Goal: Task Accomplishment & Management: Complete application form

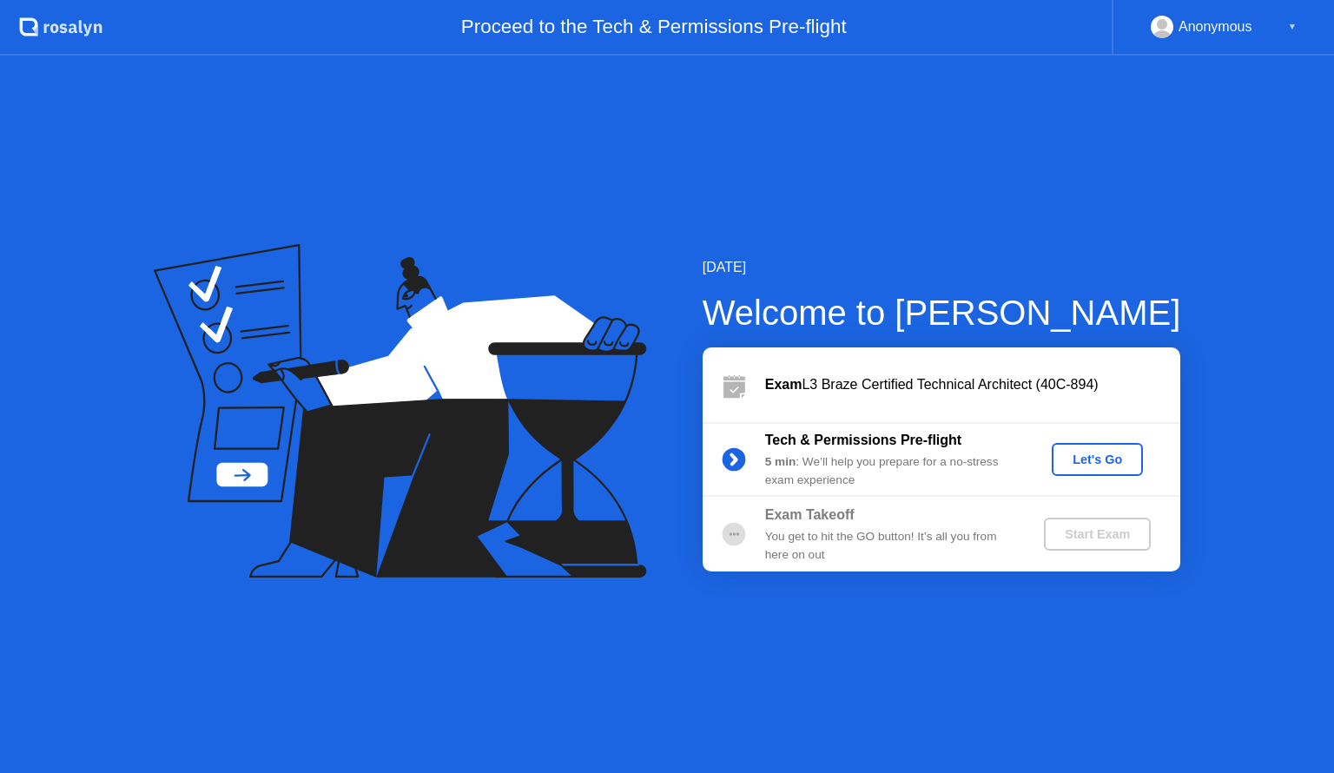
click at [1087, 458] on div "Let's Go" at bounding box center [1097, 460] width 77 height 14
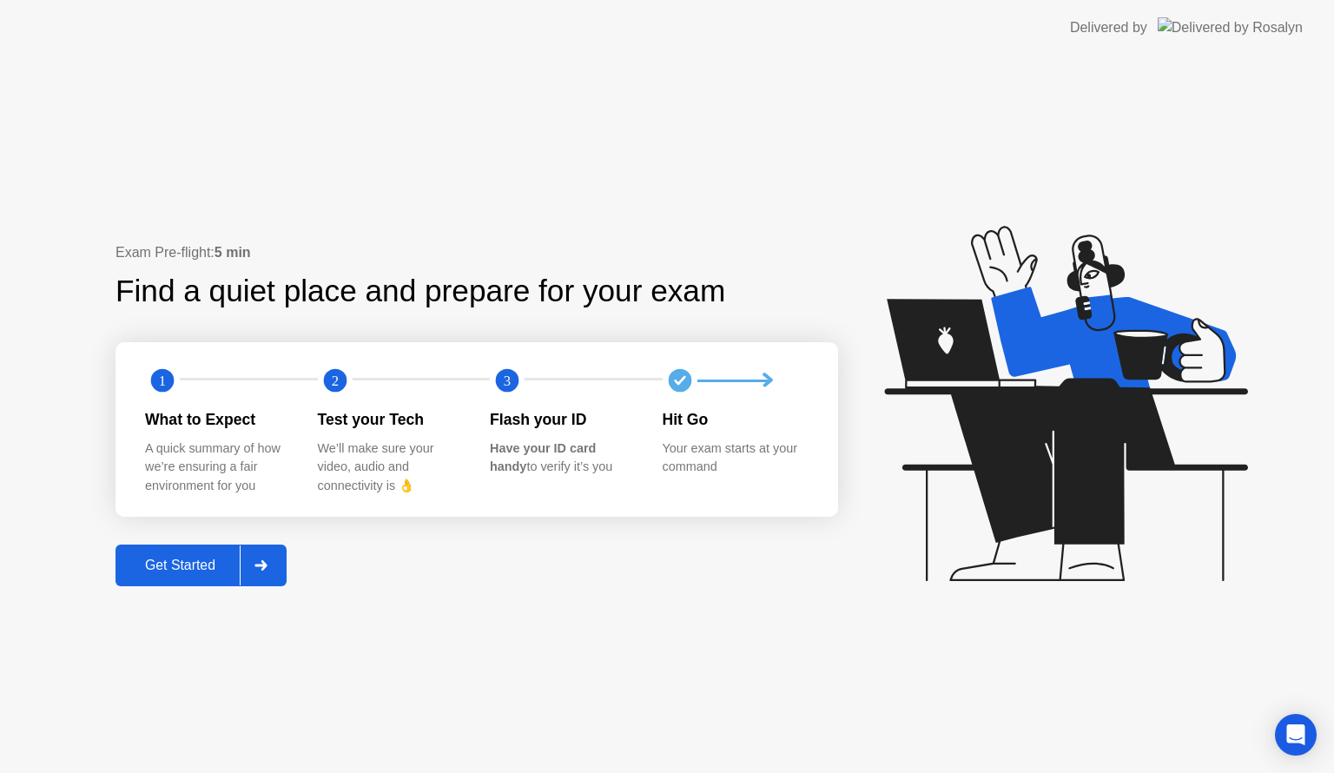
click at [203, 561] on div "Get Started" at bounding box center [180, 566] width 119 height 16
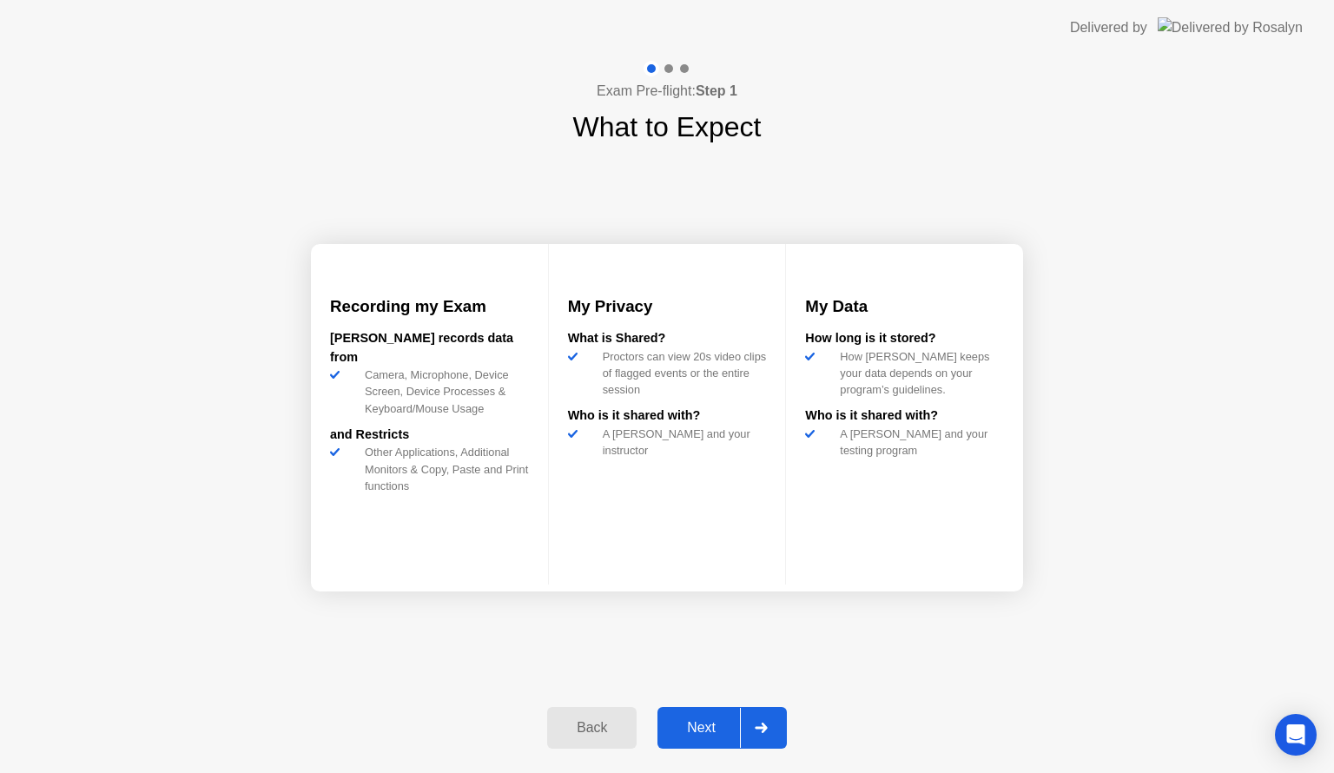
click at [704, 726] on div "Next" at bounding box center [701, 728] width 77 height 16
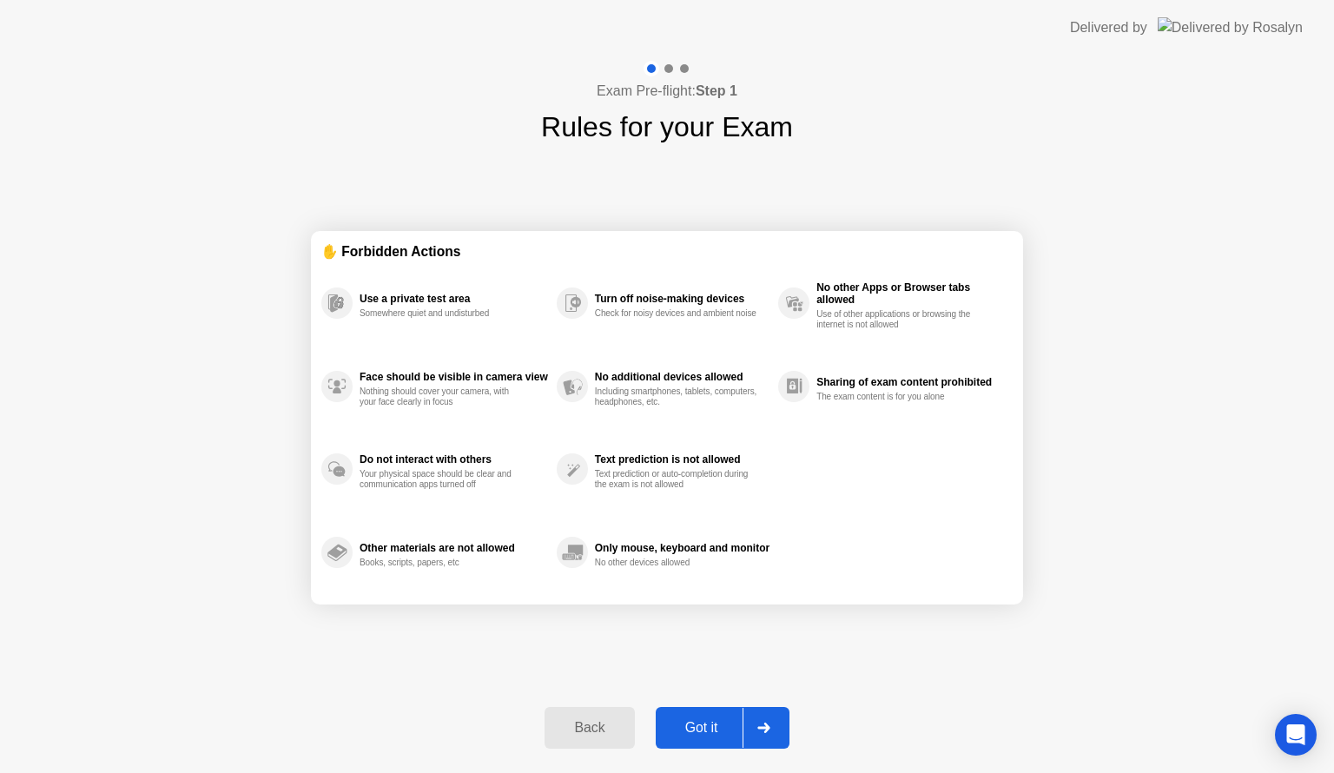
click at [708, 727] on div "Got it" at bounding box center [702, 728] width 82 height 16
select select "**********"
select select "*******"
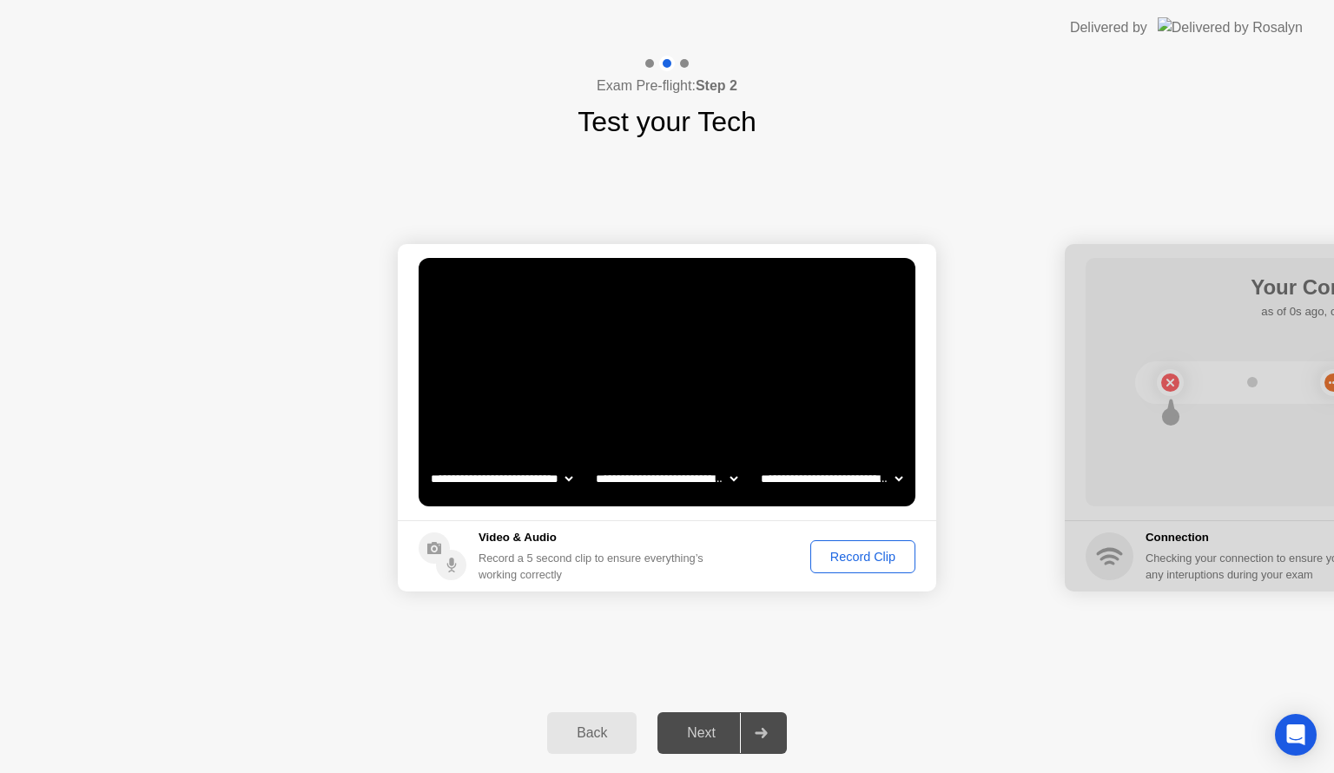
click at [839, 552] on div "Record Clip" at bounding box center [863, 557] width 93 height 14
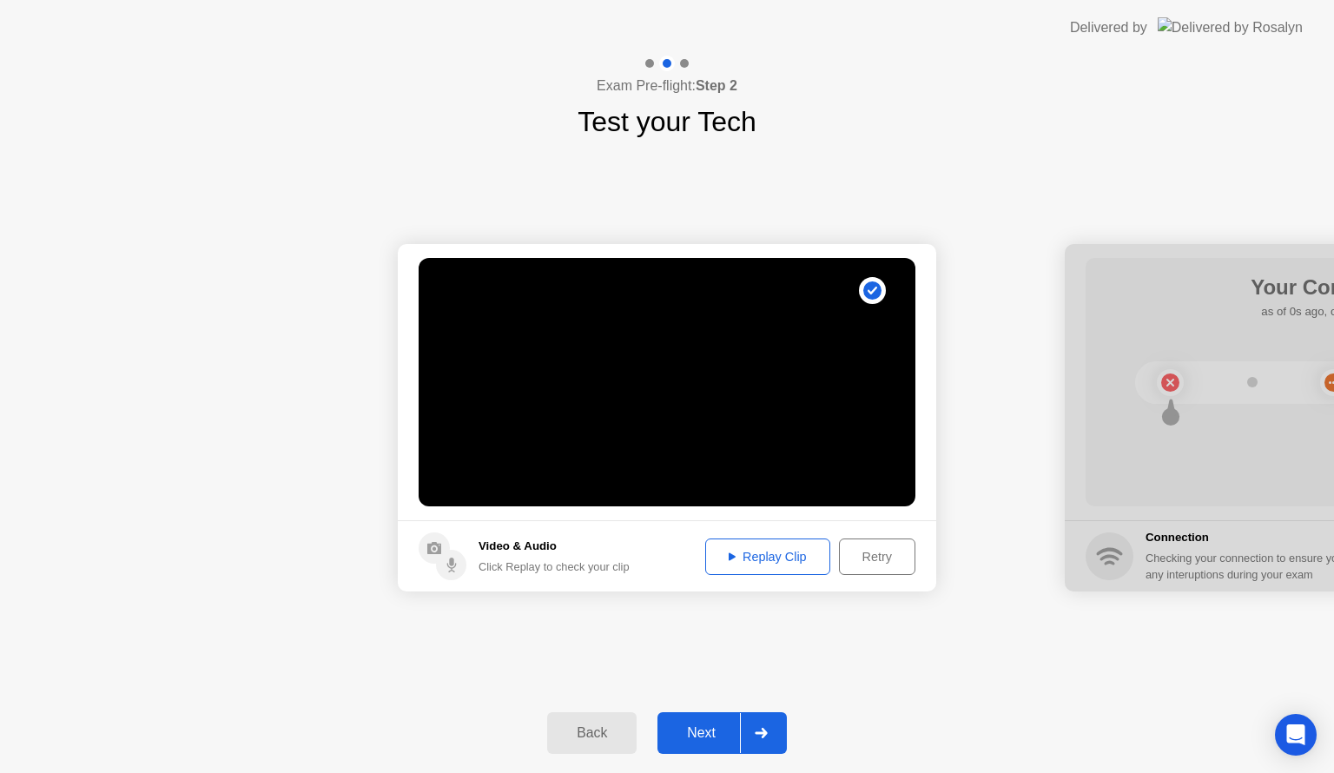
click at [764, 552] on div "Replay Clip" at bounding box center [767, 557] width 113 height 14
click at [714, 733] on div "Next" at bounding box center [701, 733] width 77 height 16
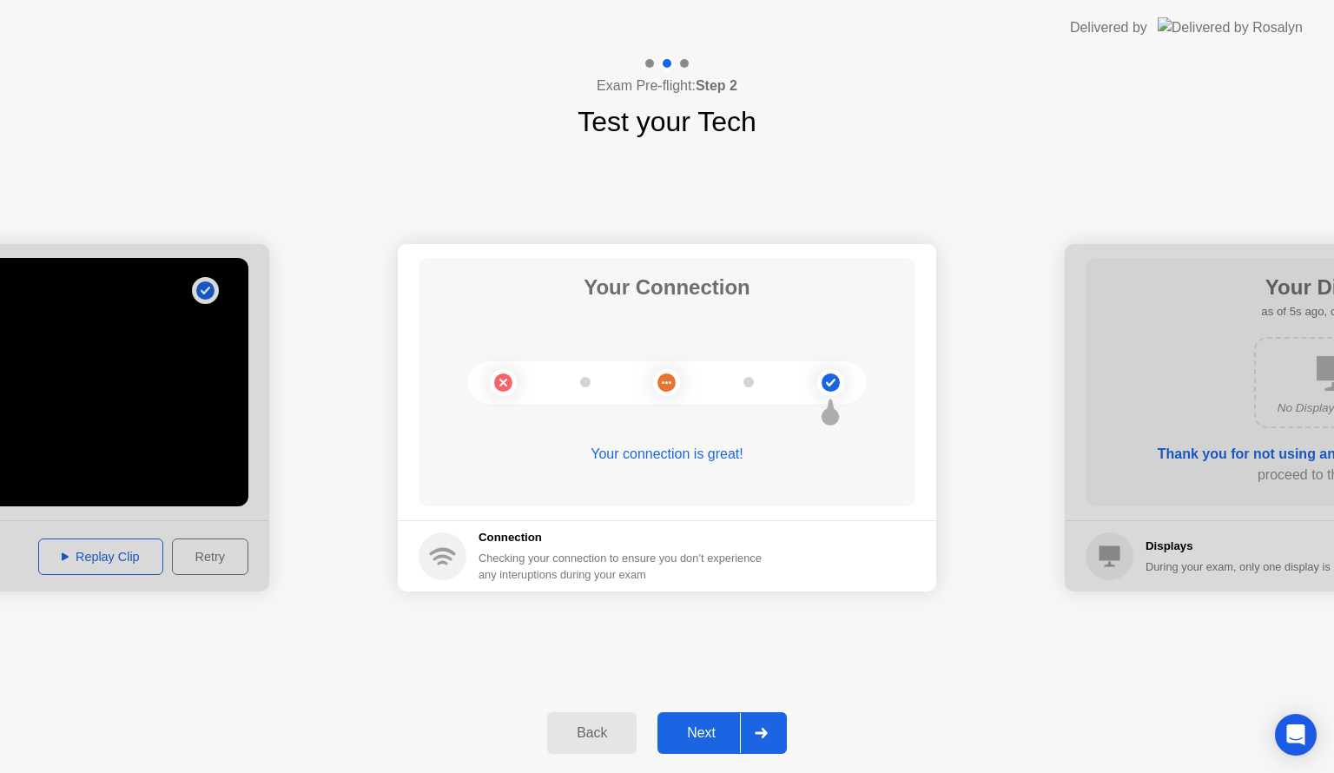
click at [705, 739] on div "Next" at bounding box center [701, 733] width 77 height 16
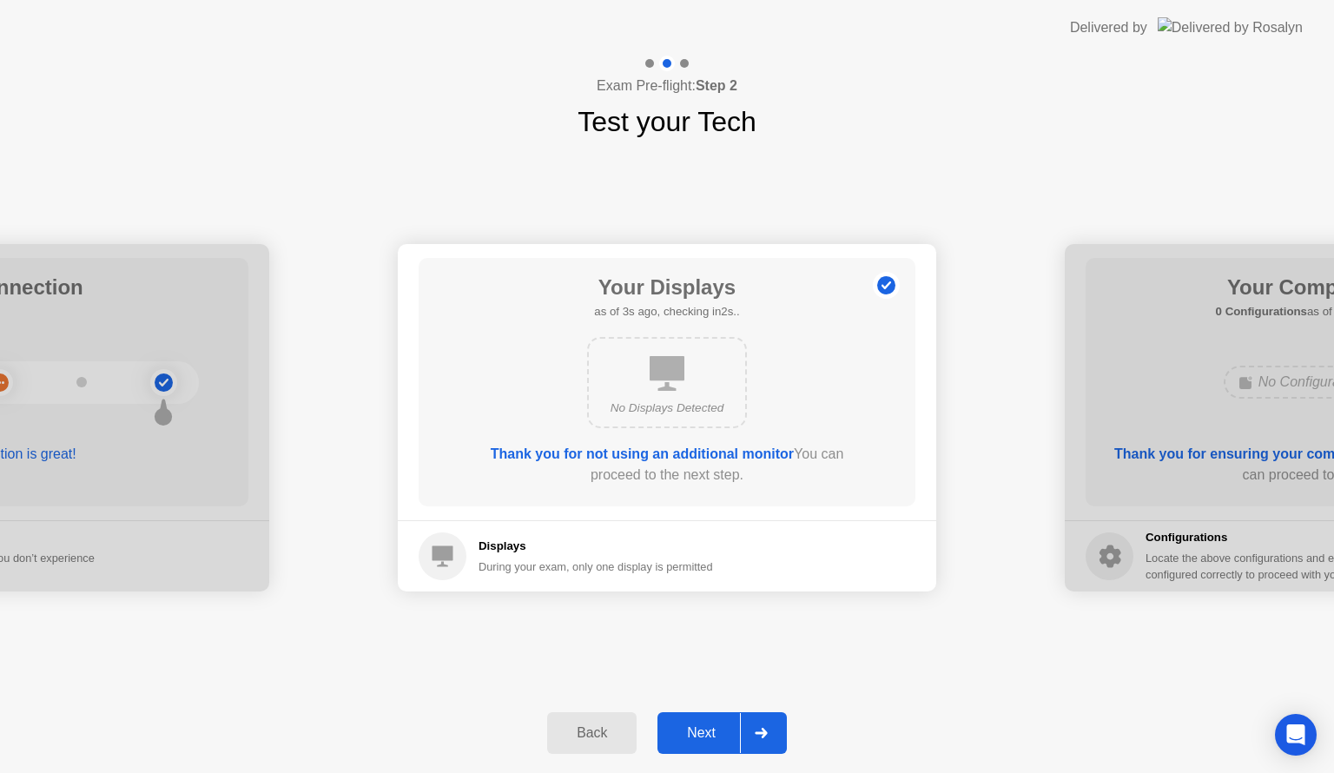
click at [708, 738] on div "Next" at bounding box center [701, 733] width 77 height 16
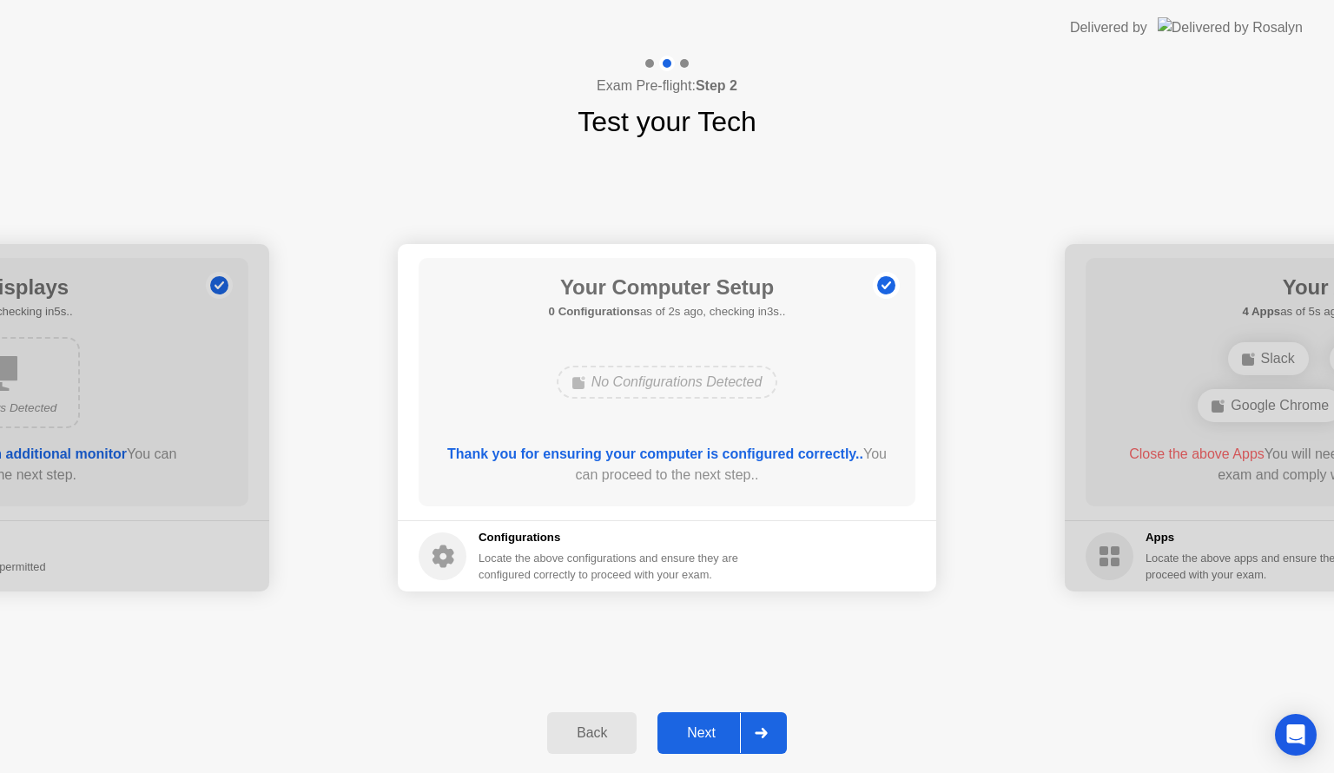
click at [711, 732] on div "Next" at bounding box center [701, 733] width 77 height 16
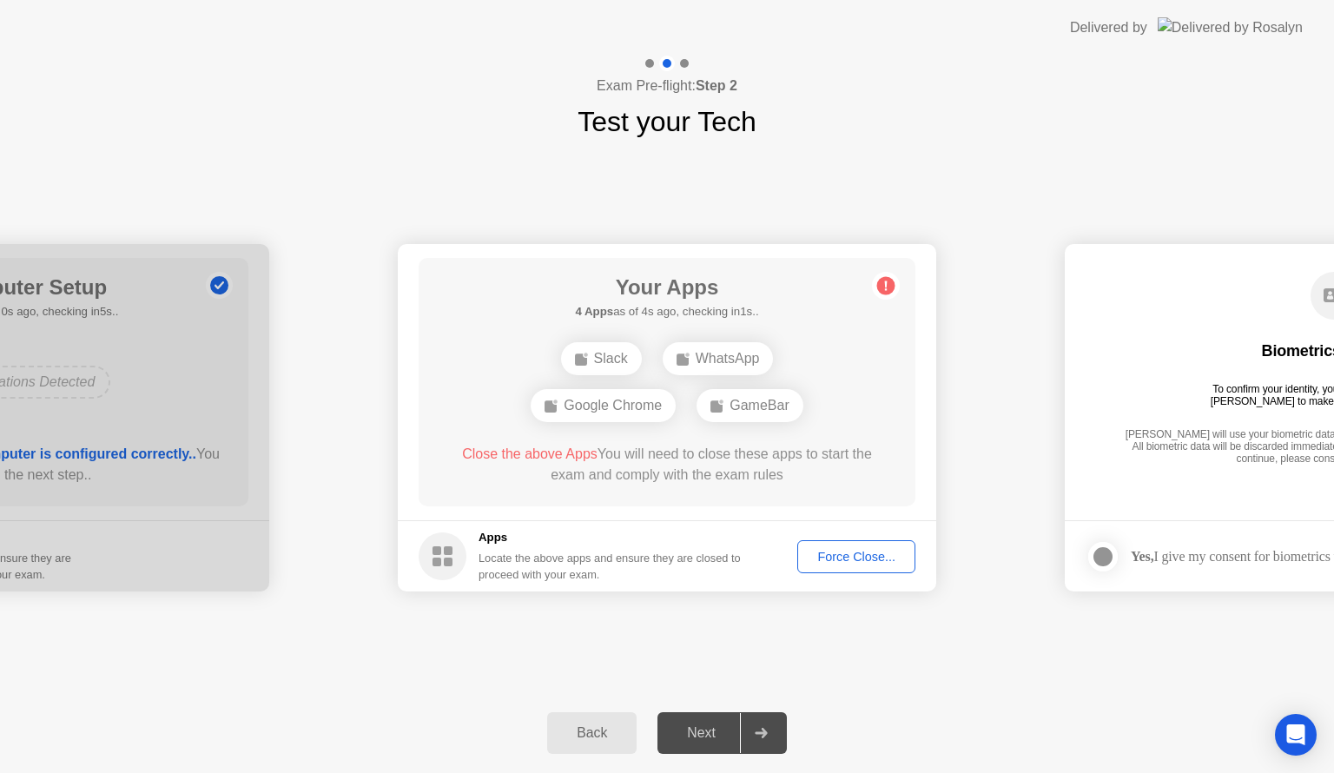
click at [850, 552] on div "Force Close..." at bounding box center [857, 557] width 106 height 14
click at [849, 556] on div "Force Close..." at bounding box center [857, 557] width 106 height 14
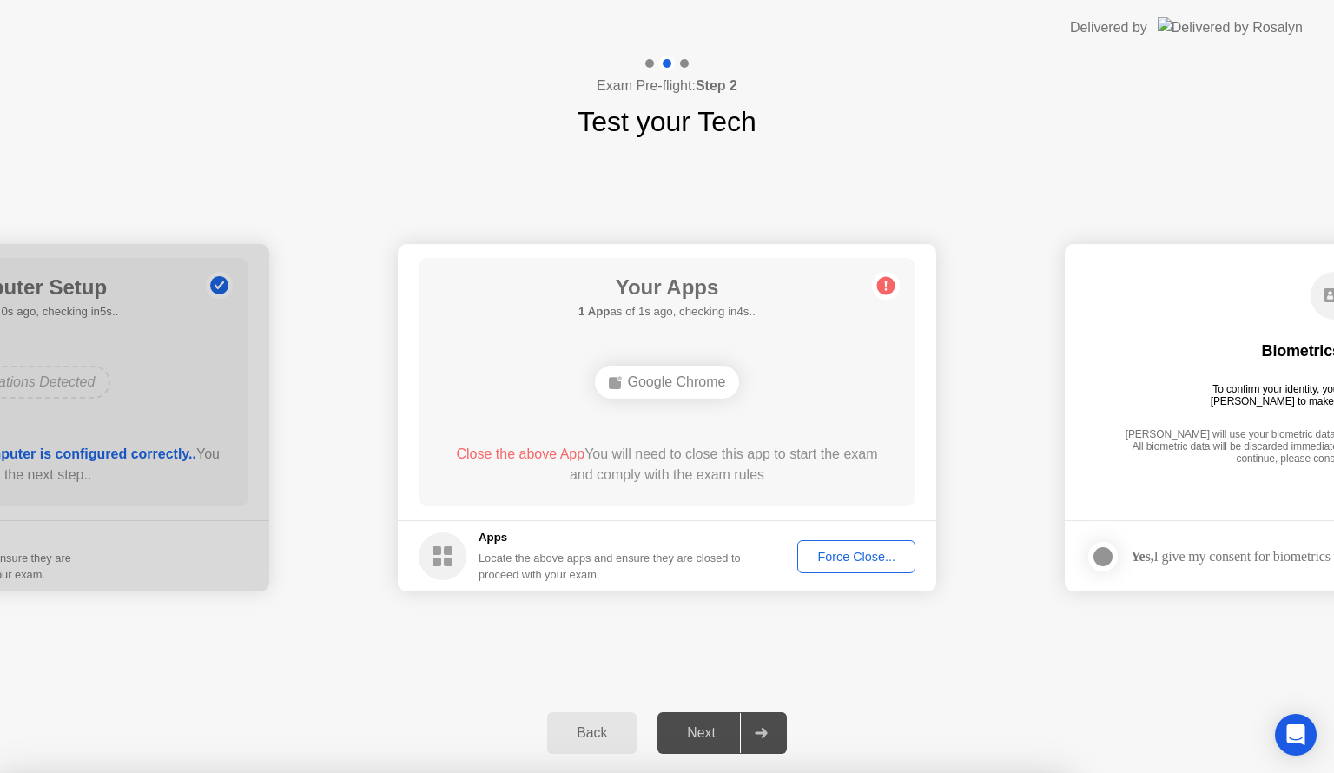
click at [851, 559] on div "Force Close..." at bounding box center [857, 557] width 106 height 14
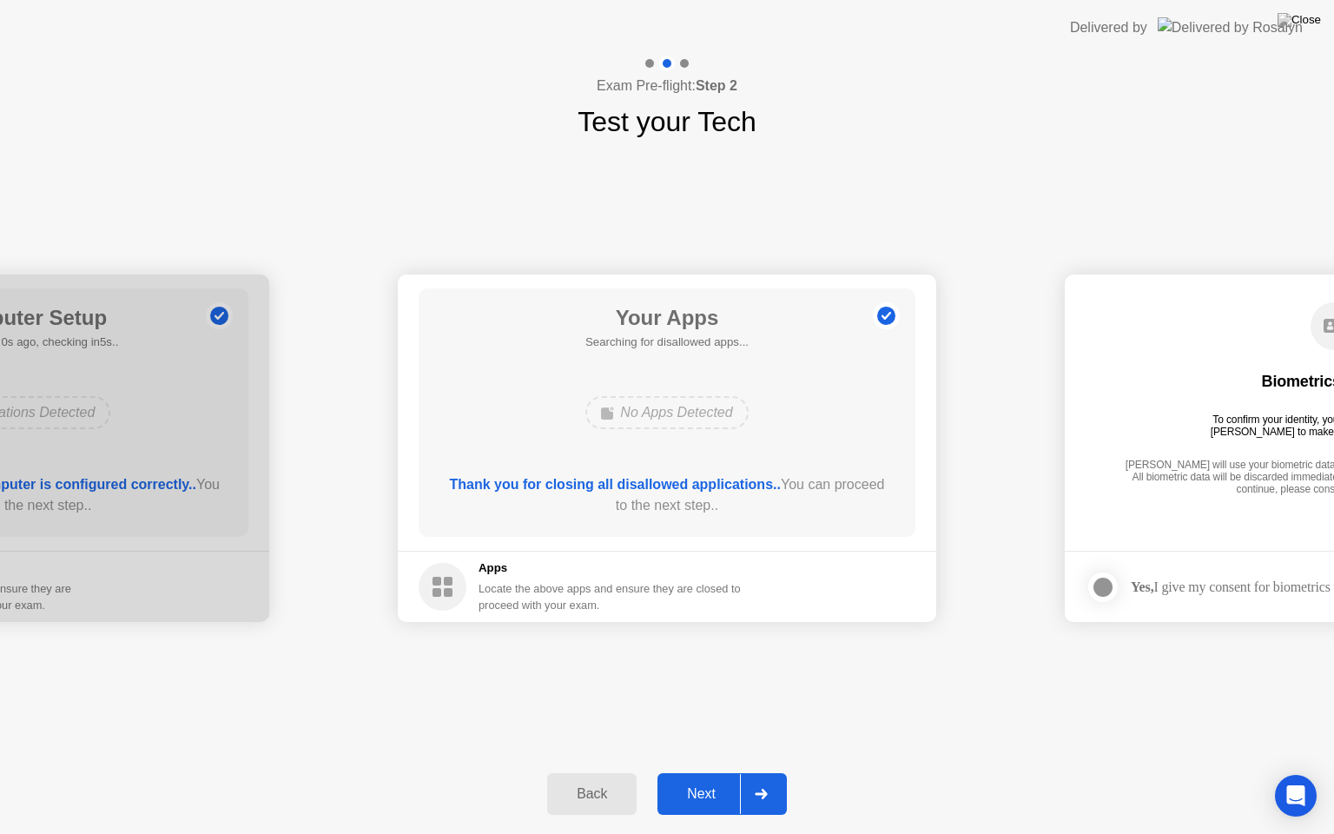
click at [711, 772] on div "Next" at bounding box center [701, 794] width 77 height 16
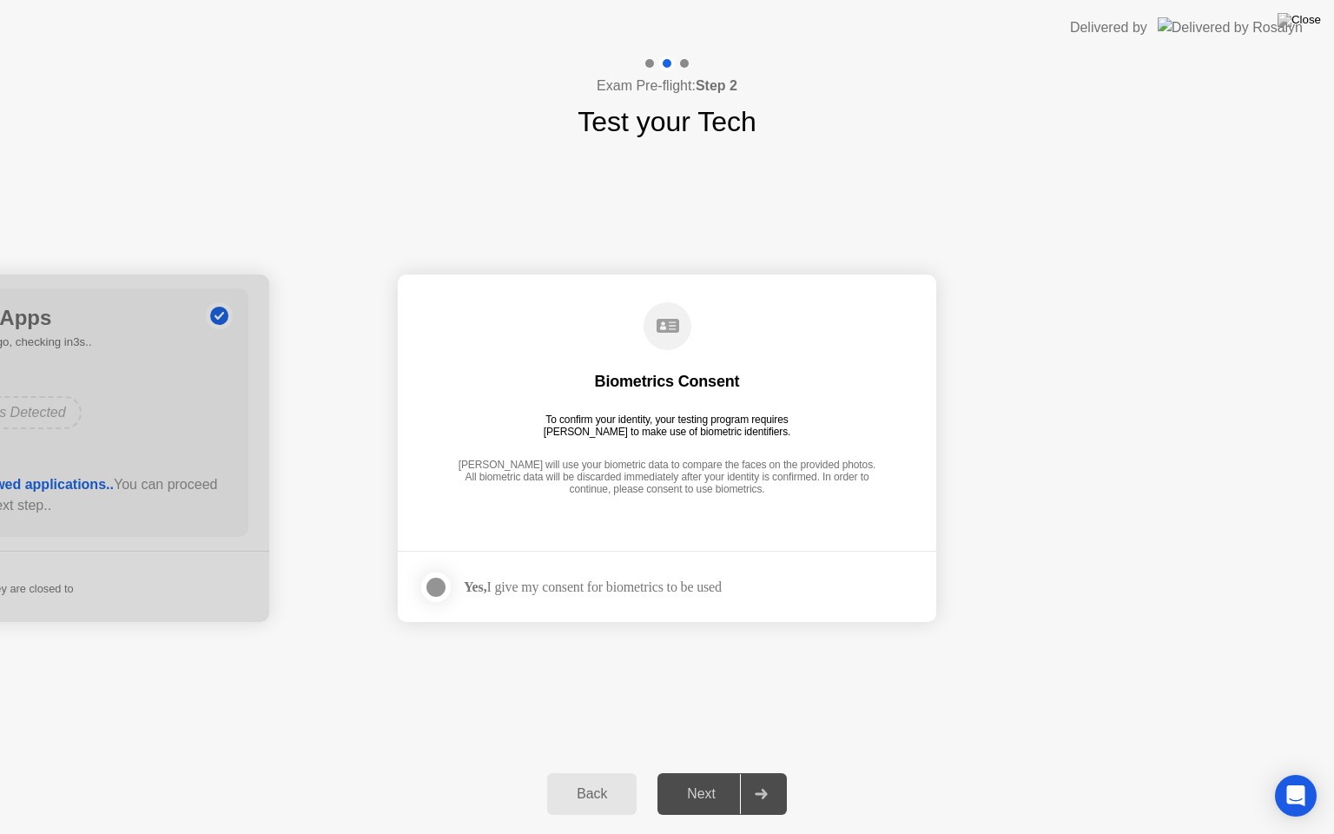
click at [438, 586] on div at bounding box center [436, 587] width 21 height 21
click at [703, 772] on div "Next" at bounding box center [701, 794] width 77 height 16
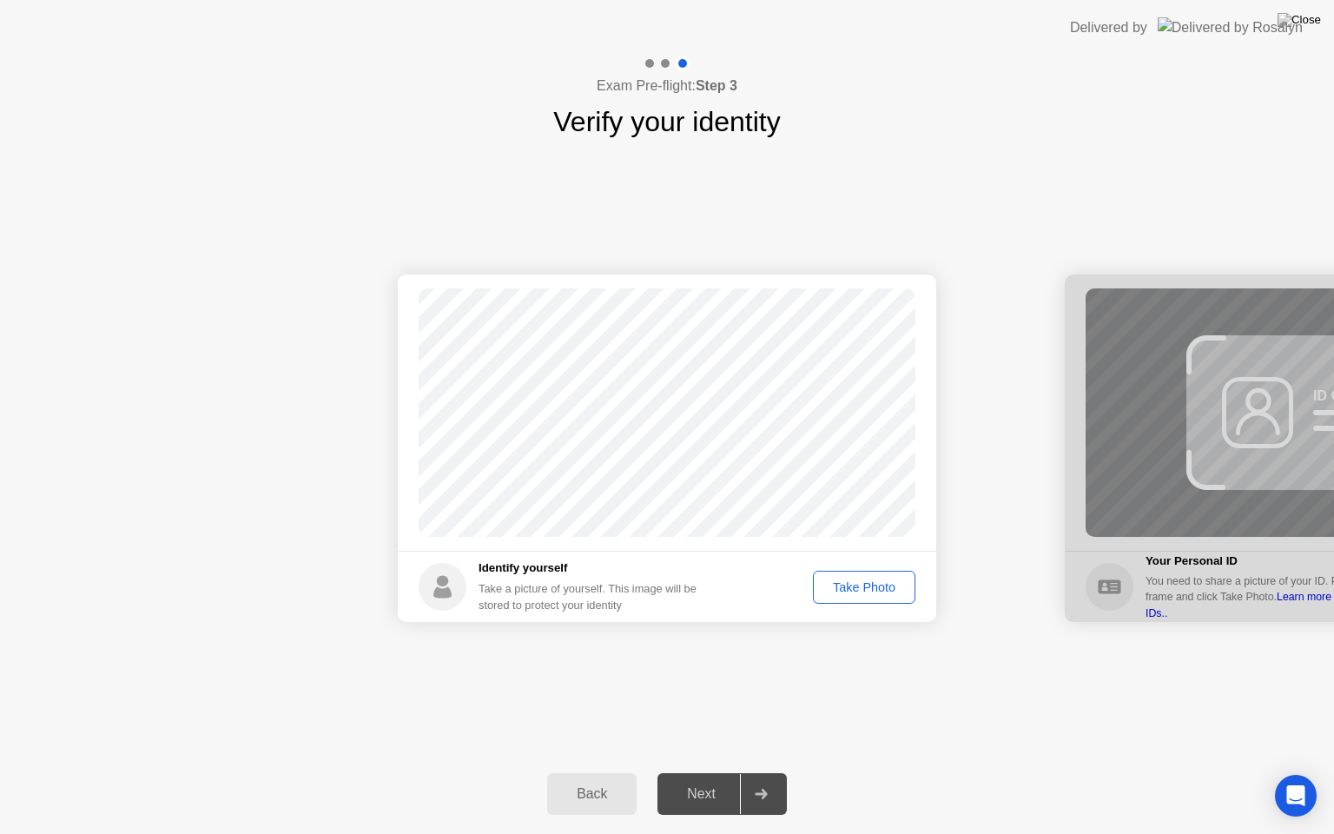
click at [879, 585] on div "Take Photo" at bounding box center [864, 587] width 90 height 14
click at [894, 590] on div "Retake" at bounding box center [876, 587] width 68 height 14
click at [894, 590] on div "Take Photo" at bounding box center [864, 587] width 90 height 14
click at [691, 772] on div "Next" at bounding box center [701, 794] width 77 height 16
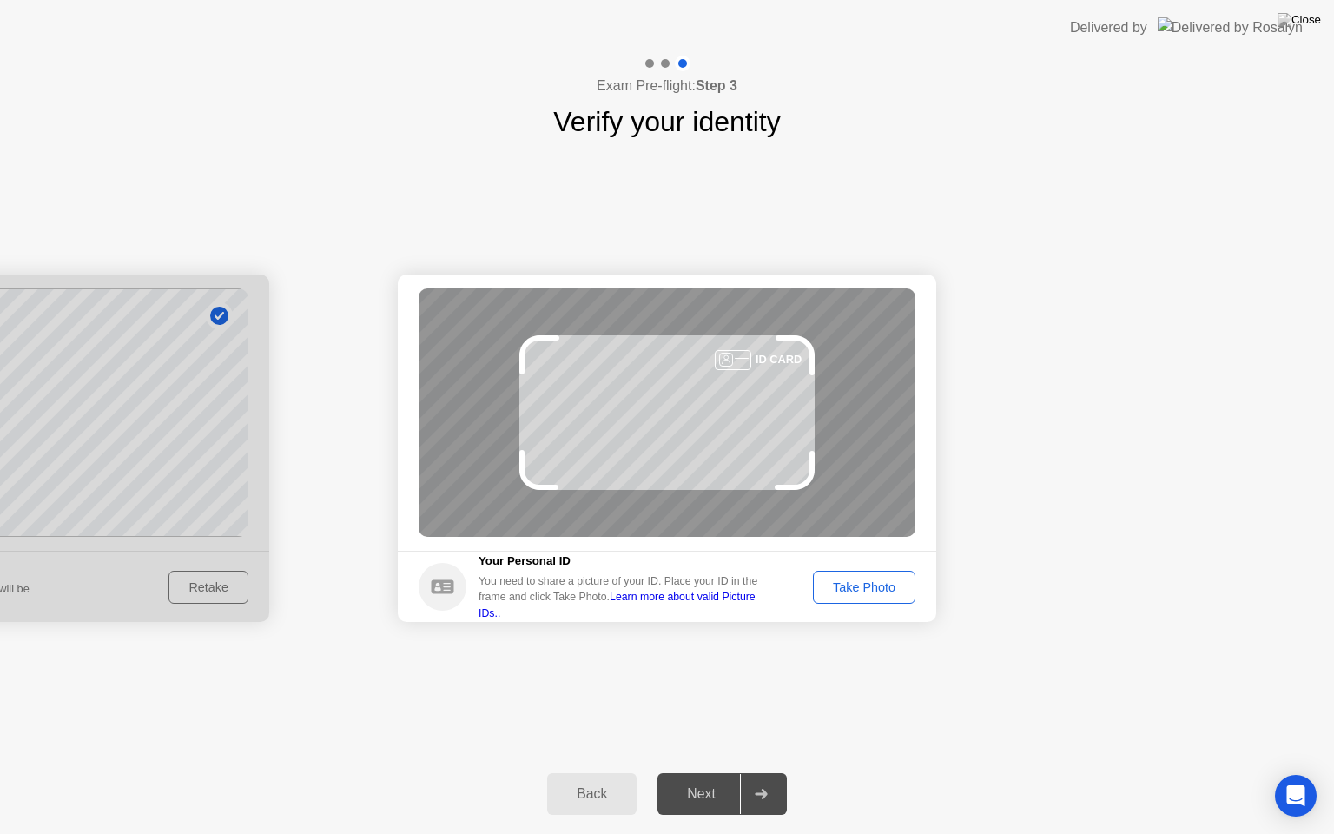
click at [843, 580] on div "Take Photo" at bounding box center [864, 587] width 90 height 14
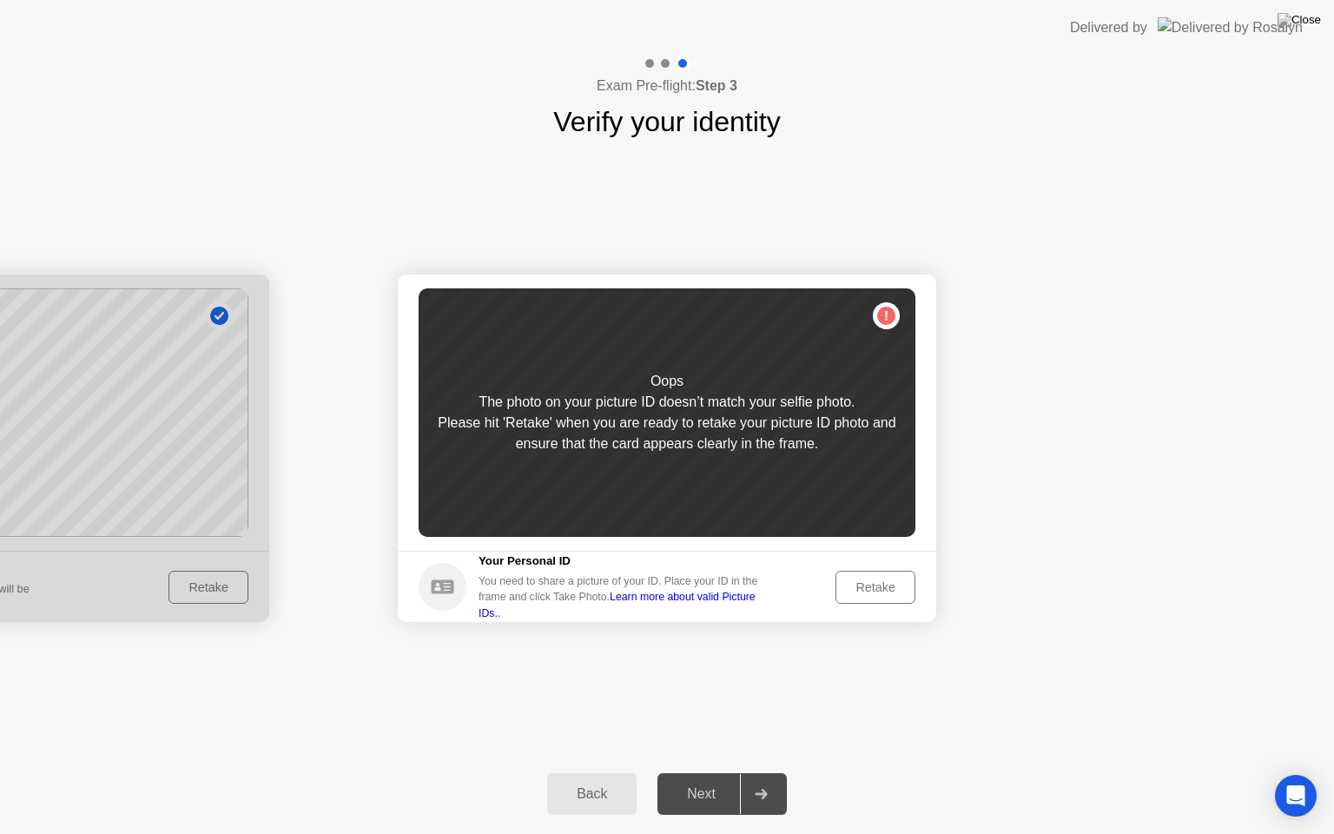
click at [863, 582] on div "Retake" at bounding box center [876, 587] width 68 height 14
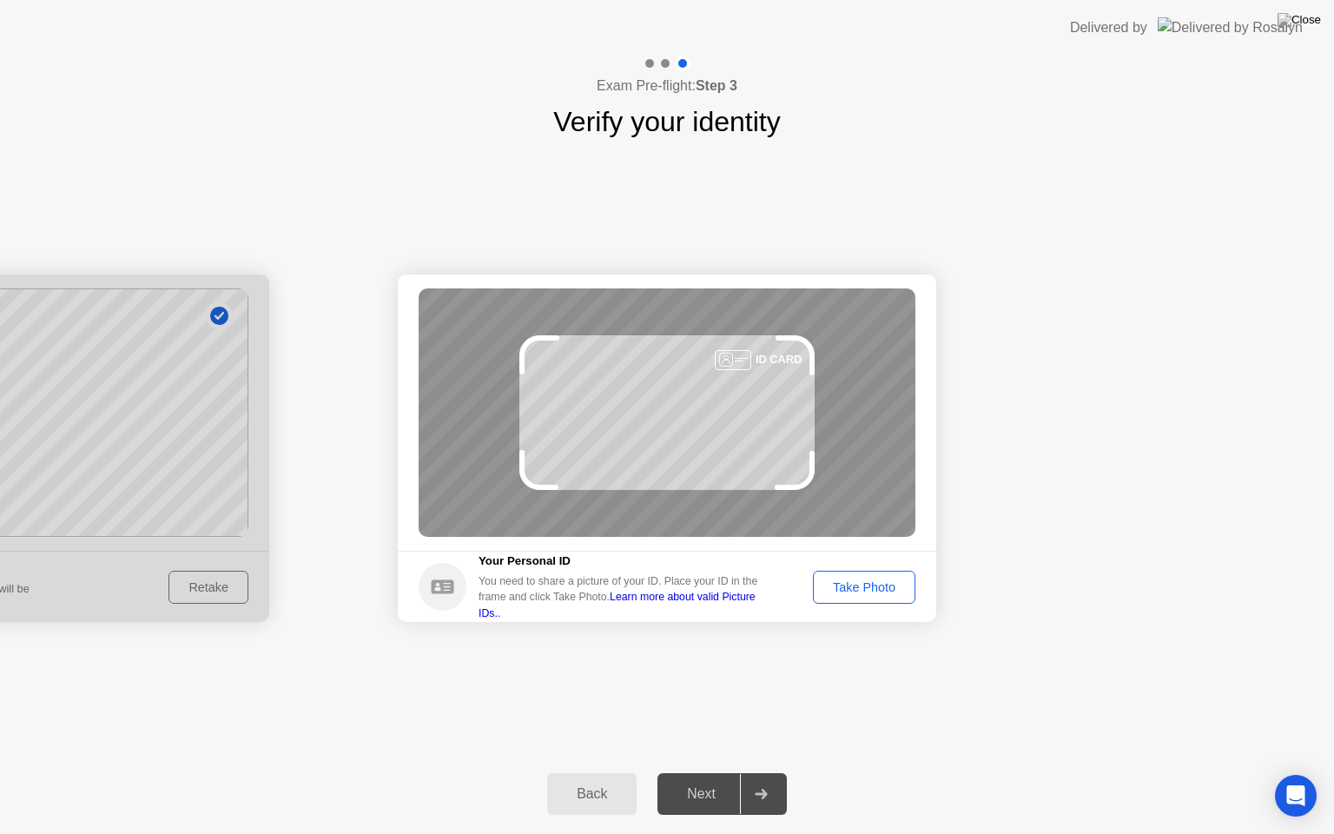
click at [844, 598] on button "Take Photo" at bounding box center [864, 587] width 103 height 33
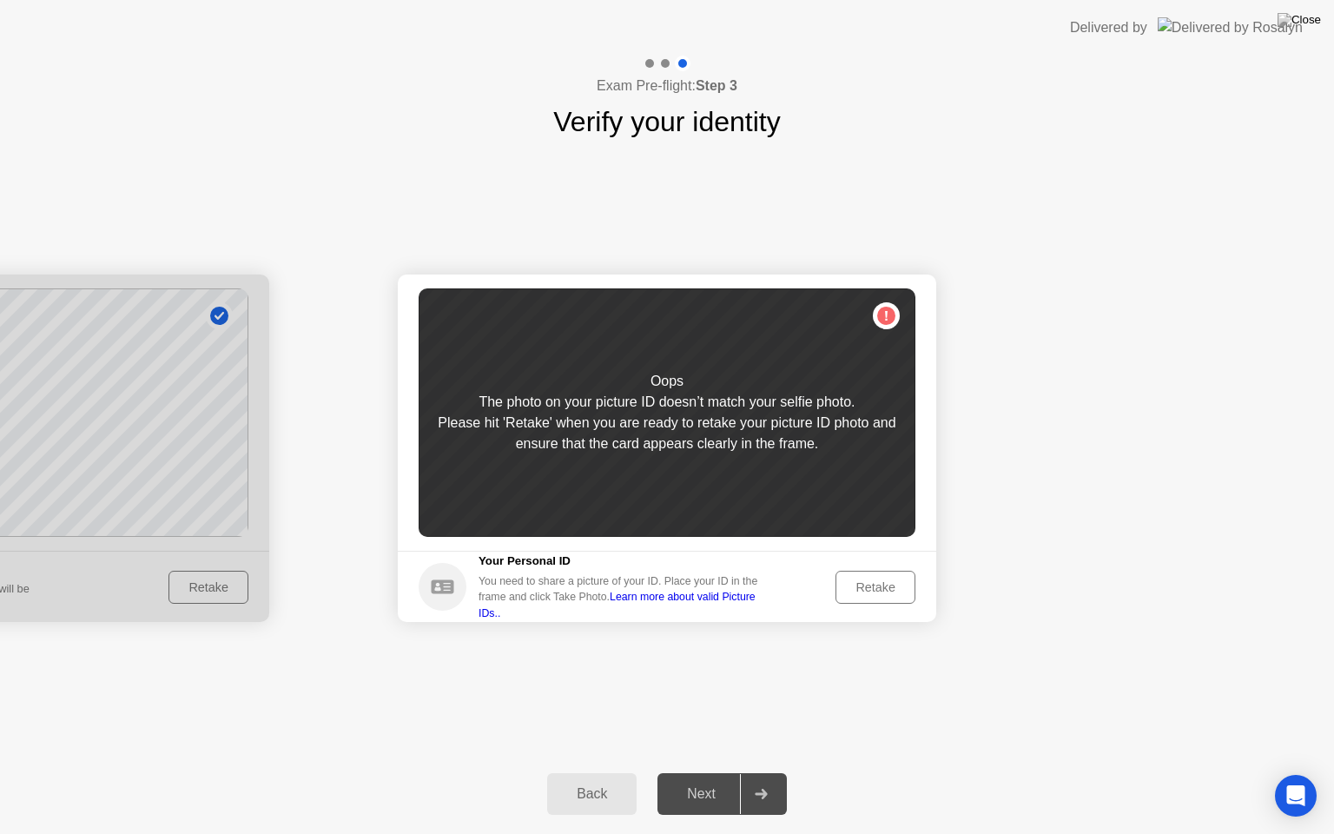
click at [865, 585] on div "Retake" at bounding box center [876, 587] width 68 height 14
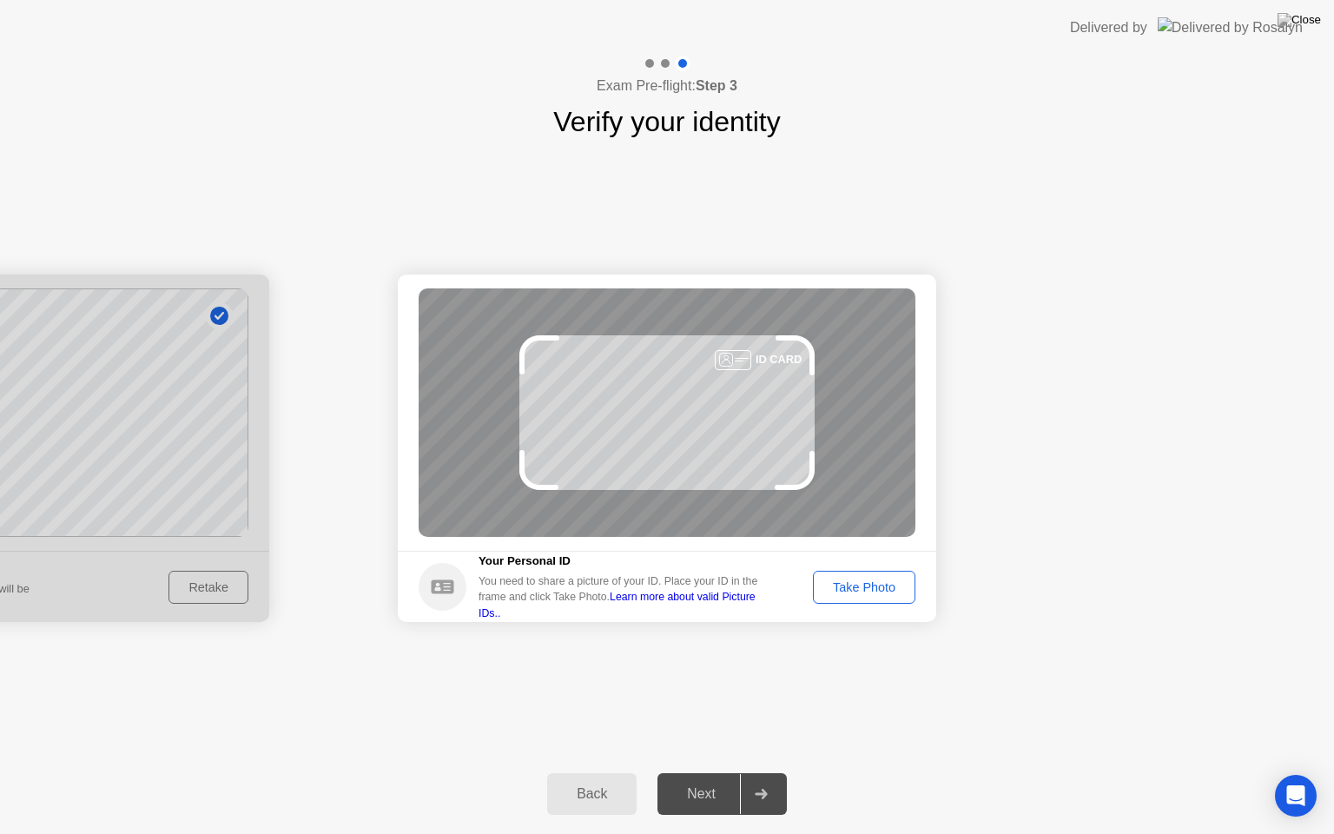
click at [202, 589] on div at bounding box center [0, 448] width 539 height 347
click at [857, 587] on div "Take Photo" at bounding box center [864, 587] width 90 height 14
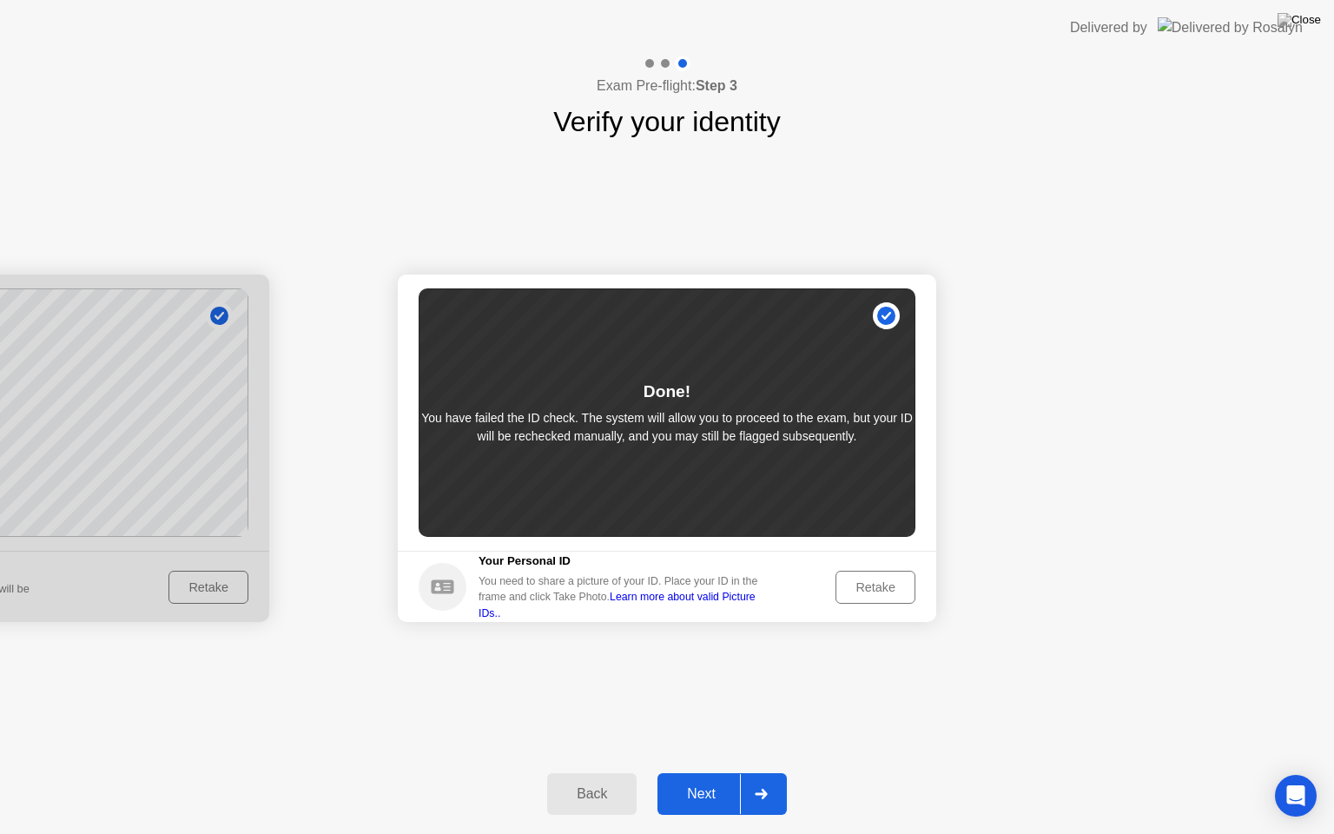
click at [723, 772] on div "Next" at bounding box center [701, 794] width 77 height 16
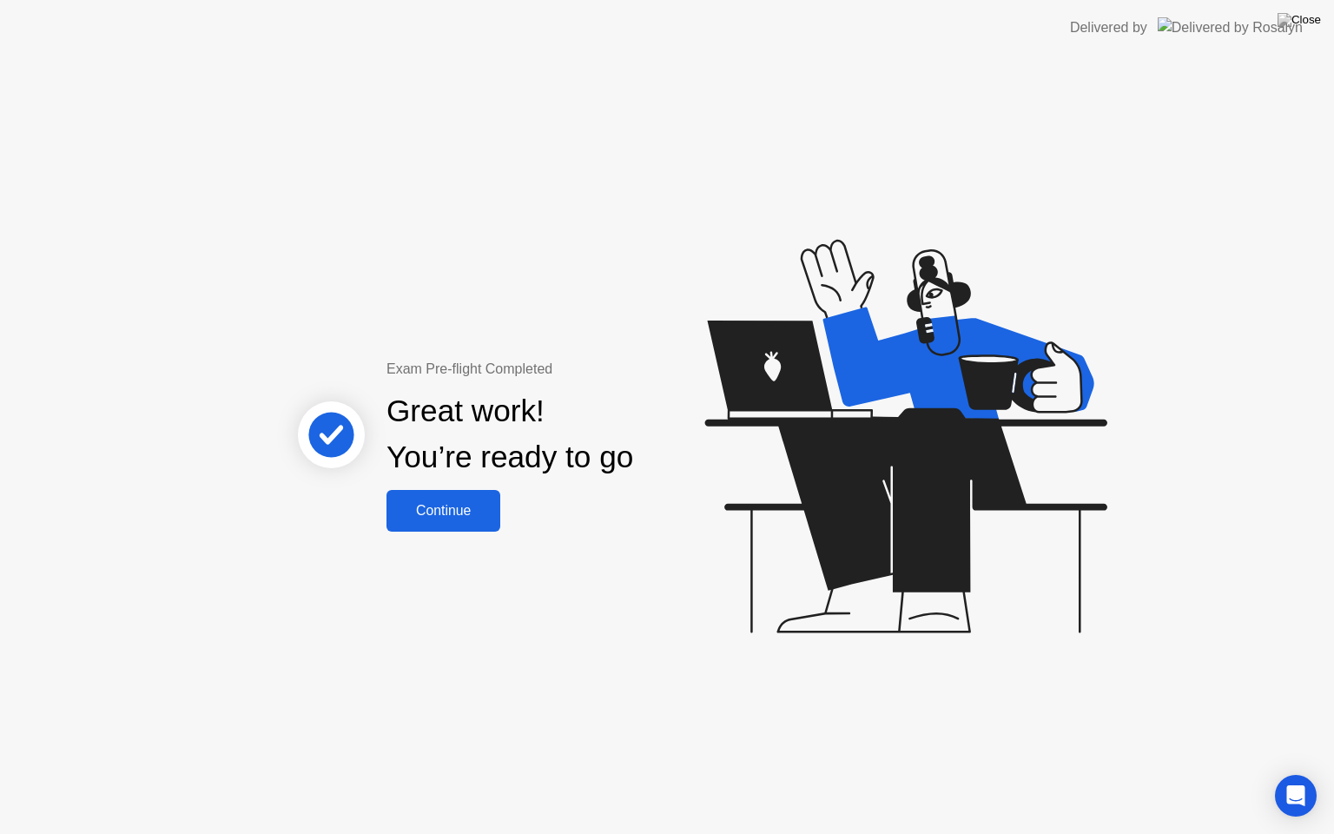
click at [450, 525] on button "Continue" at bounding box center [444, 511] width 114 height 42
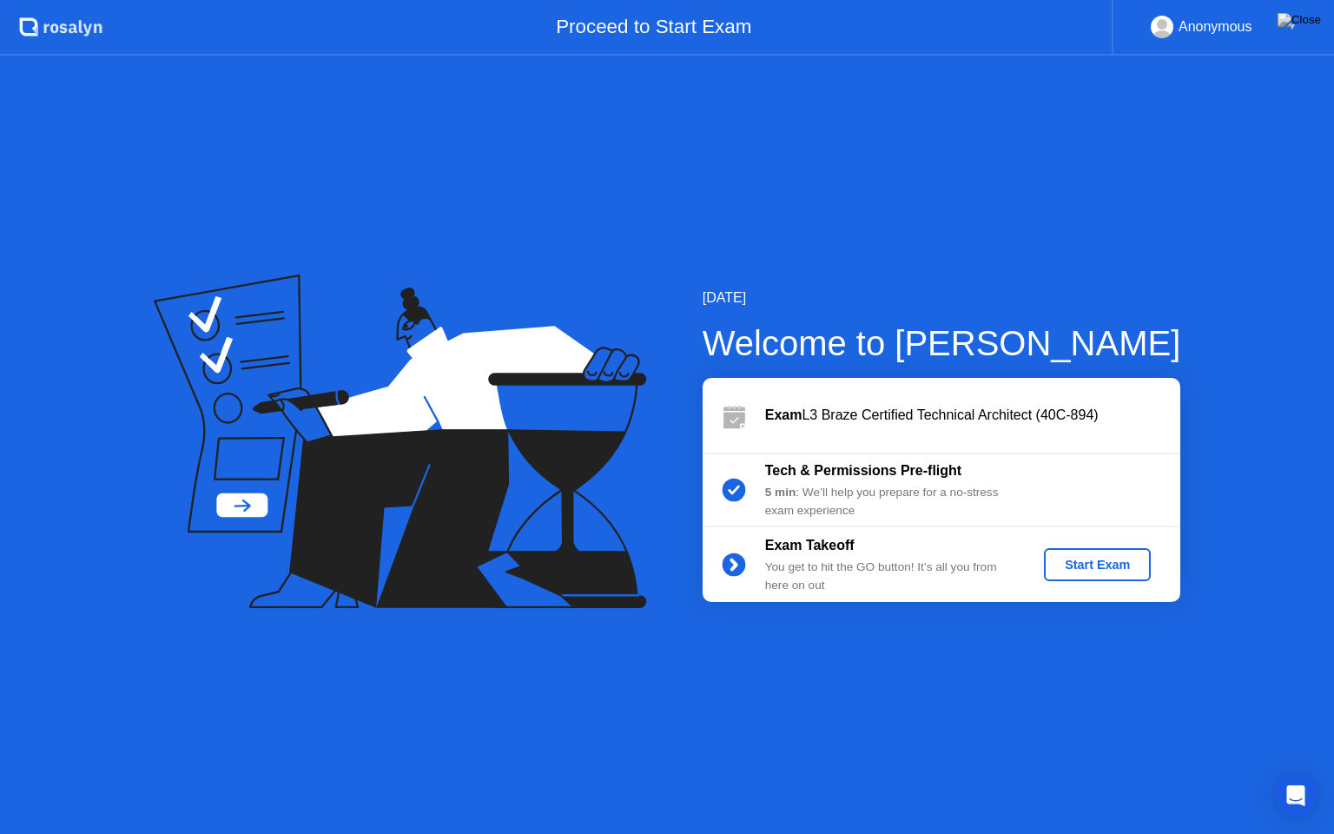
click at [1109, 570] on div "Start Exam" at bounding box center [1097, 565] width 93 height 14
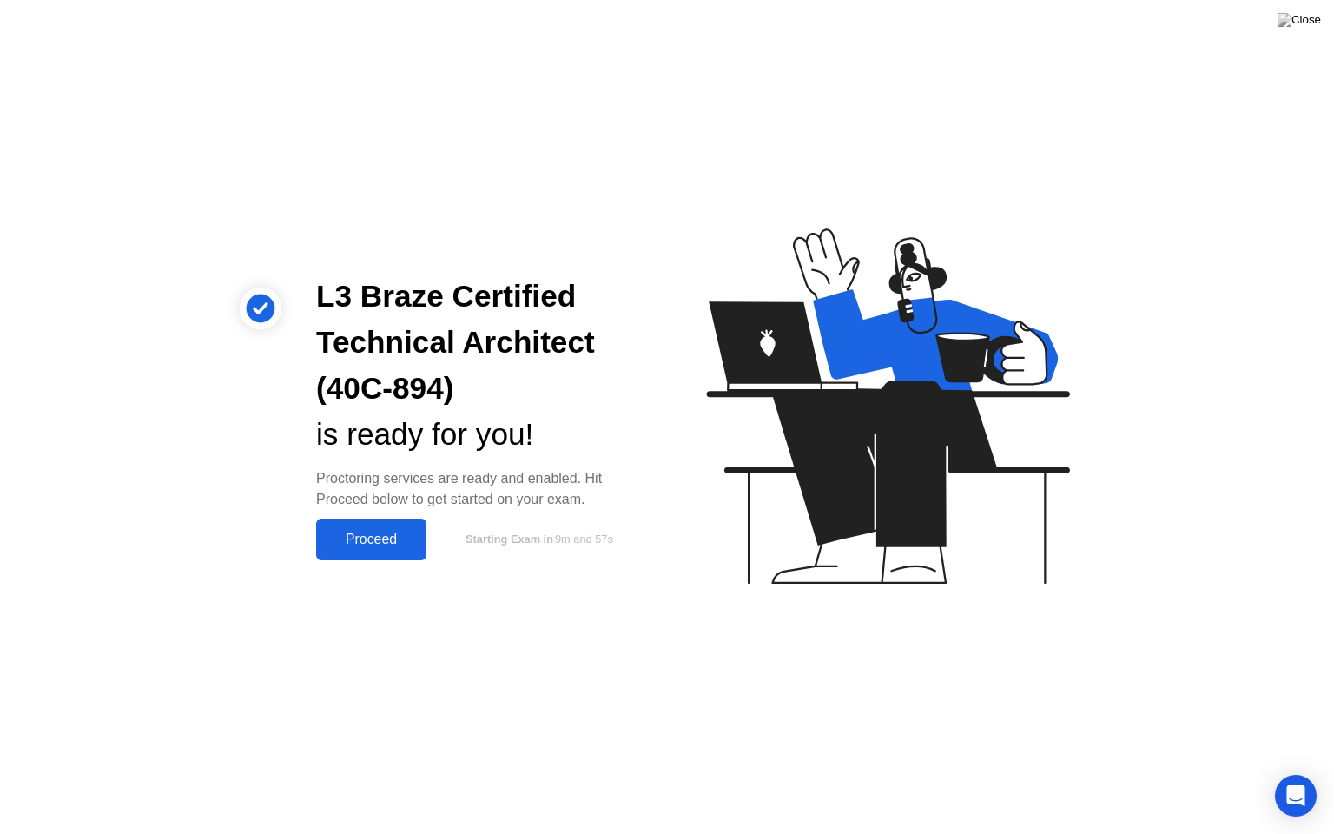
click at [377, 544] on div "Proceed" at bounding box center [371, 540] width 100 height 16
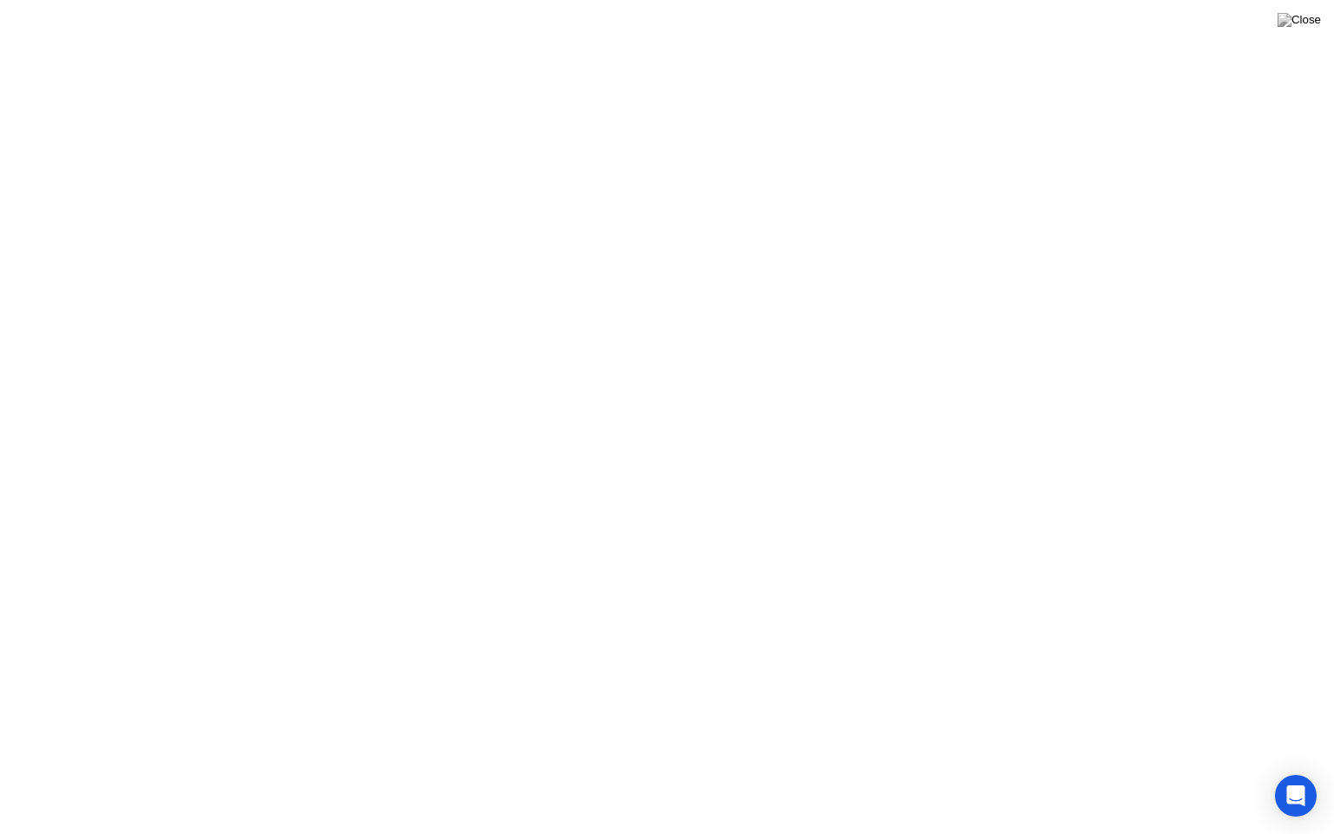
click div "Got it!"
